Goal: Task Accomplishment & Management: Manage account settings

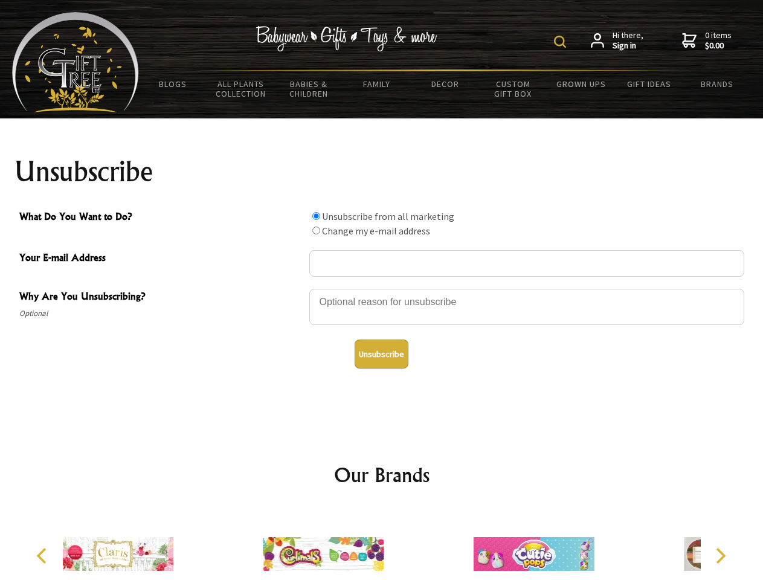
click at [562, 42] on img at bounding box center [560, 42] width 12 height 12
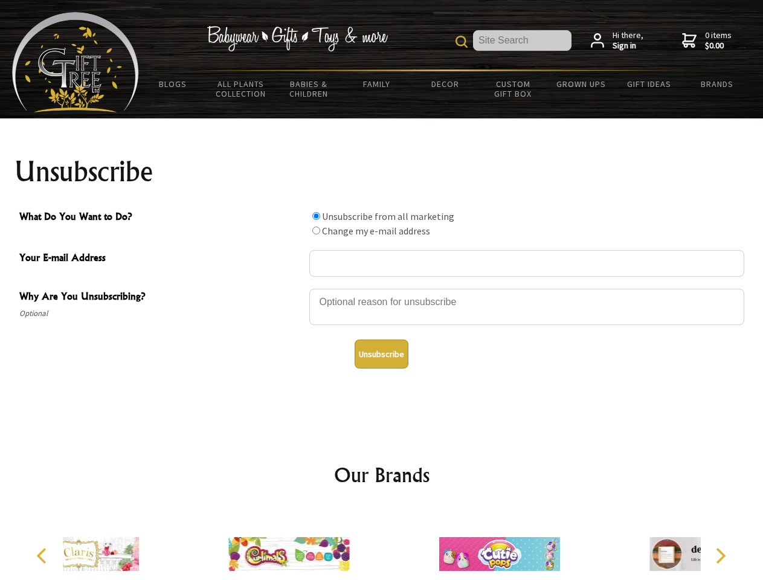
click at [382, 288] on div at bounding box center [526, 309] width 435 height 42
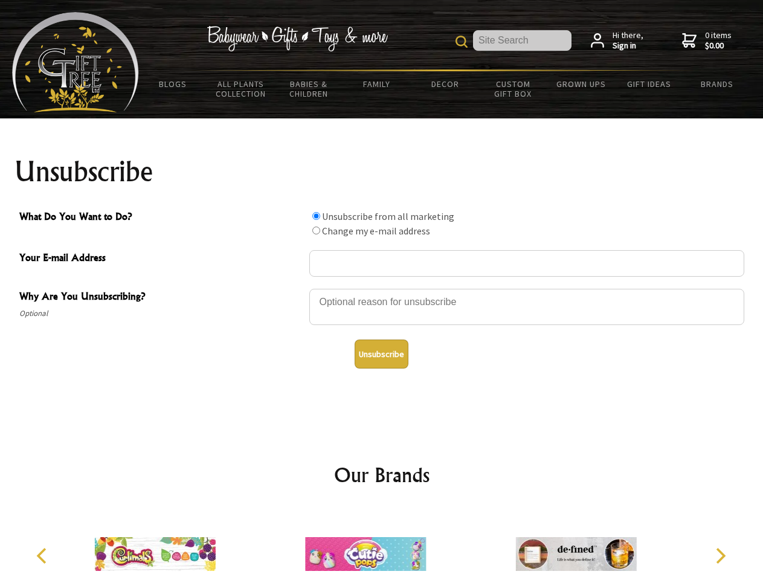
click at [316, 216] on input "What Do You Want to Do?" at bounding box center [316, 216] width 8 height 8
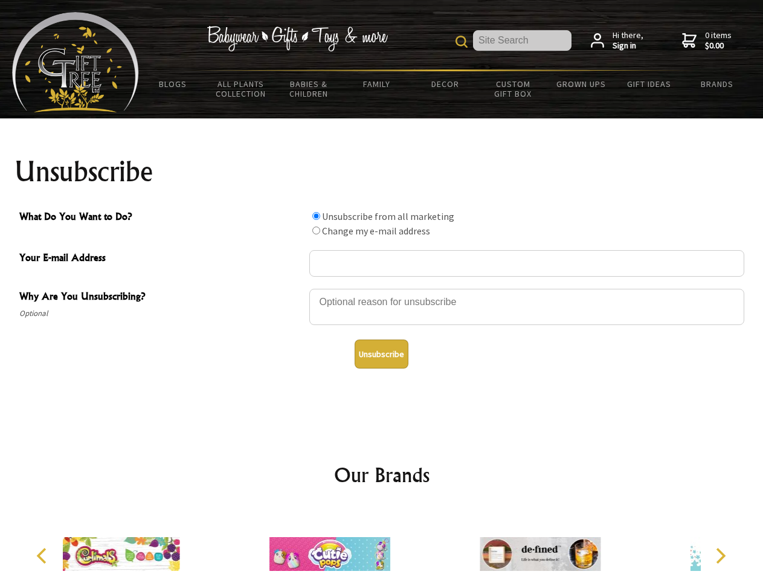
click at [316, 230] on input "What Do You Want to Do?" at bounding box center [316, 231] width 8 height 8
radio input "true"
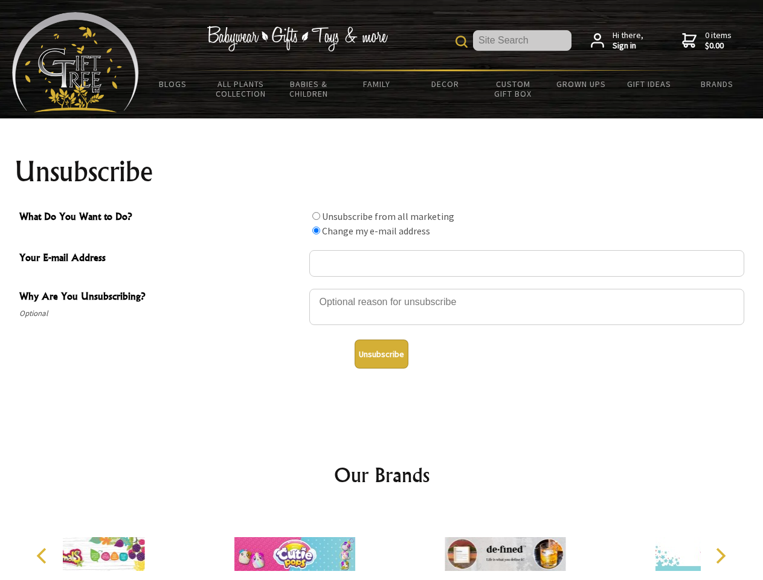
click at [381, 354] on button "Unsubscribe" at bounding box center [382, 354] width 54 height 29
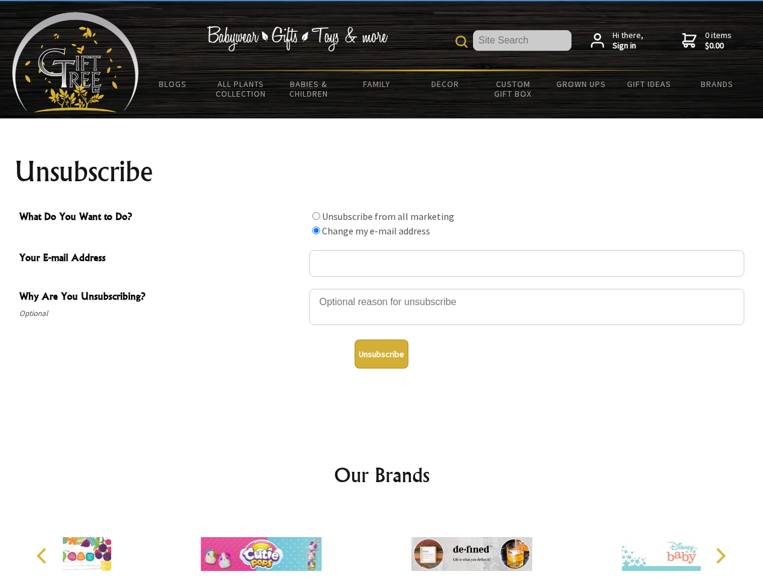
click at [382, 545] on div at bounding box center [471, 556] width 210 height 94
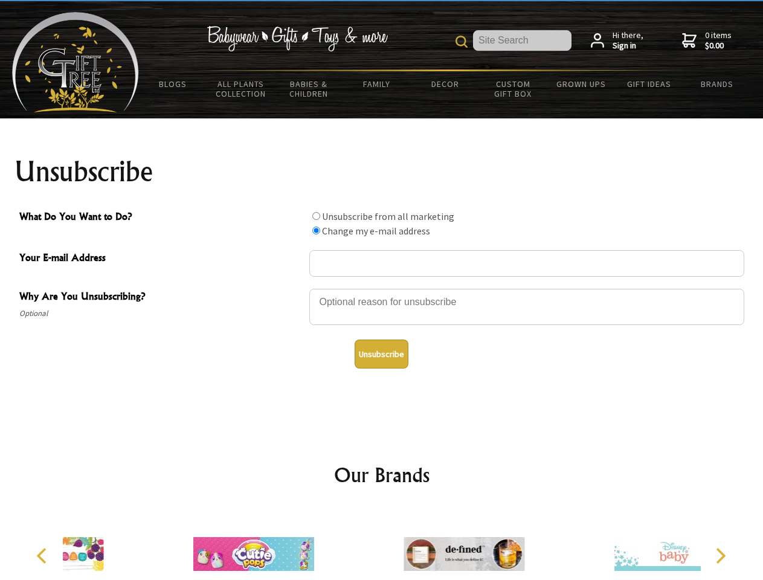
click at [44, 556] on icon "Previous" at bounding box center [43, 556] width 16 height 16
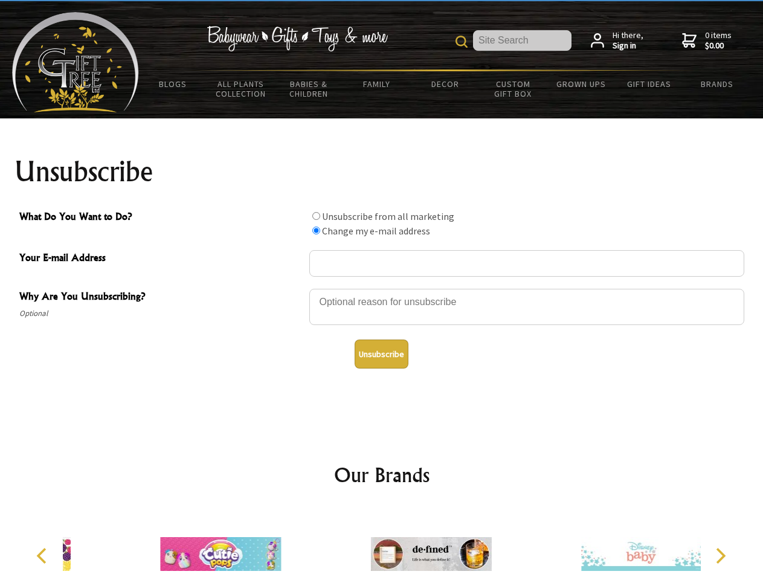
click at [720, 556] on icon "Next" at bounding box center [720, 556] width 16 height 16
